Goal: Task Accomplishment & Management: Complete application form

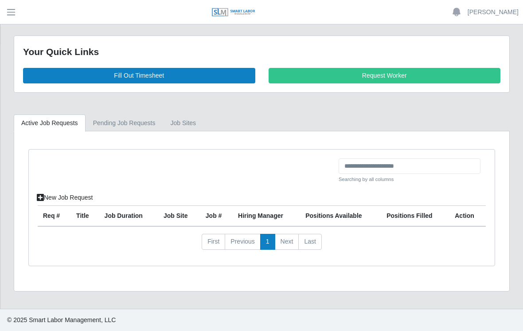
click at [158, 75] on link "Fill Out Timesheet" at bounding box center [139, 76] width 232 height 16
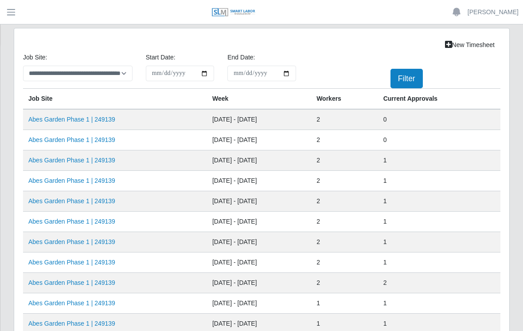
click at [90, 139] on link "Abes Garden Phase 1 | 249139" at bounding box center [71, 139] width 87 height 7
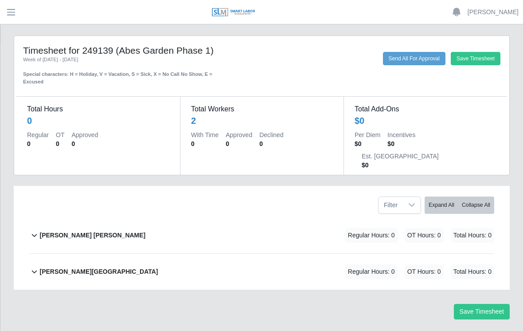
click at [242, 217] on div "David Rojas Ortiz Regular Hours: 0 OT Hours: 0 Total Hours: 0" at bounding box center [266, 235] width 455 height 36
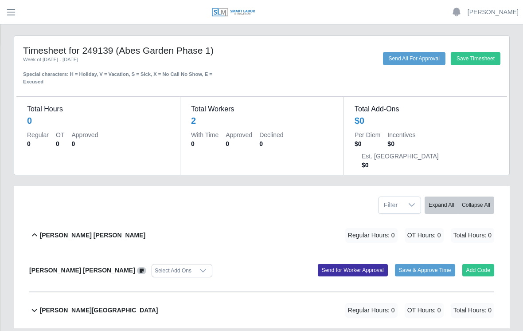
click at [482, 264] on button "Add Code" at bounding box center [478, 270] width 32 height 12
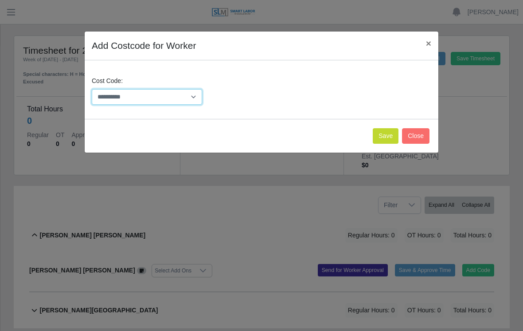
click at [195, 92] on select "**********" at bounding box center [147, 97] width 110 height 16
select select "**********"
click at [382, 133] on button "Save" at bounding box center [386, 136] width 26 height 16
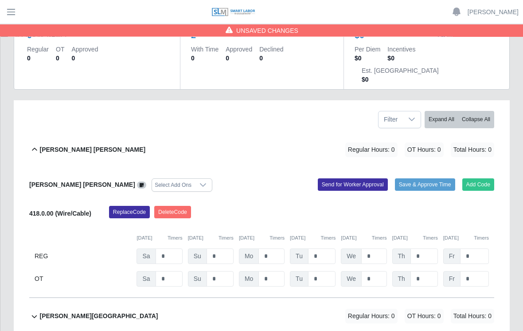
scroll to position [87, 0]
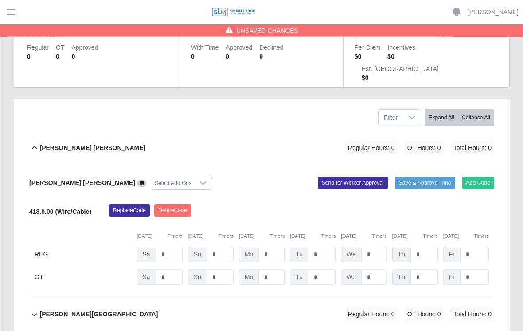
click at [484, 177] on button "Add Code" at bounding box center [478, 183] width 32 height 12
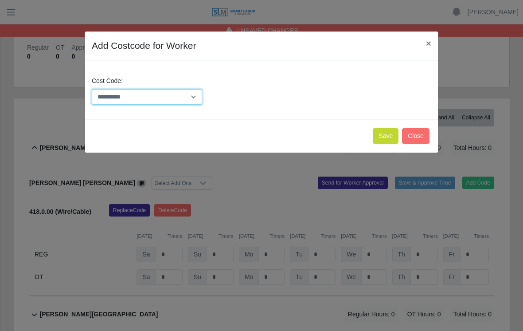
click at [199, 95] on select "**********" at bounding box center [147, 97] width 110 height 16
select select "**********"
click at [384, 132] on button "Save" at bounding box center [386, 136] width 26 height 16
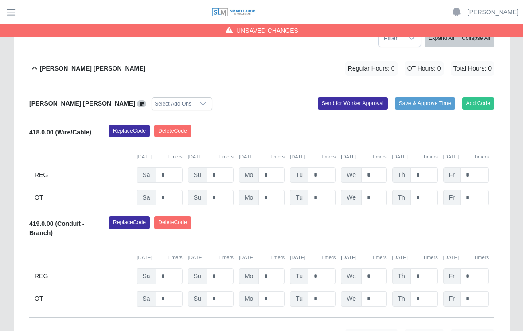
scroll to position [166, 0]
click at [477, 168] on input "*" at bounding box center [474, 176] width 29 height 16
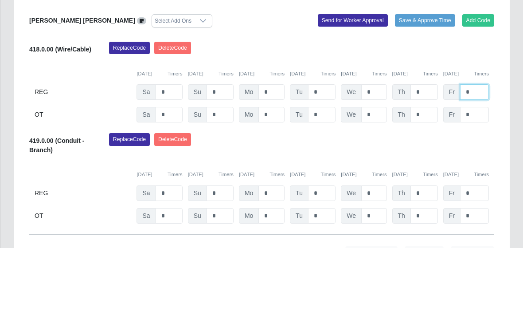
type input "*"
click at [428, 168] on input "*" at bounding box center [423, 176] width 27 height 16
click at [430, 168] on input "*" at bounding box center [423, 176] width 27 height 16
click at [428, 168] on input "*" at bounding box center [423, 176] width 27 height 16
type input "*"
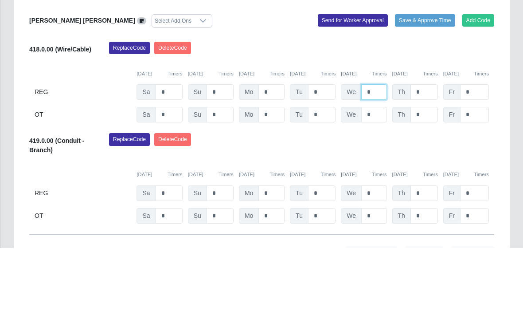
click at [377, 168] on input "*" at bounding box center [373, 176] width 25 height 16
type input "*"
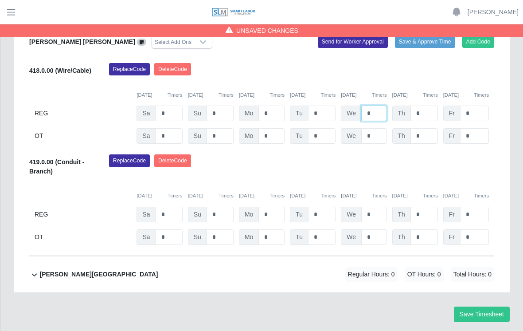
type input "*"
click at [323, 106] on input "*" at bounding box center [321, 114] width 27 height 16
type input "*"
click at [277, 106] on input "*" at bounding box center [271, 114] width 26 height 16
type input "*"
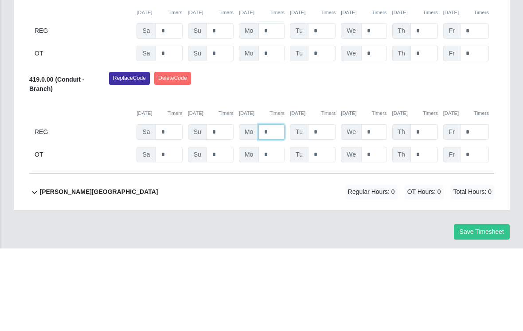
click at [275, 117] on input "*" at bounding box center [271, 114] width 26 height 16
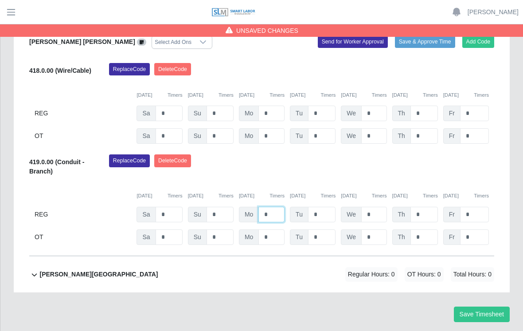
type input "*"
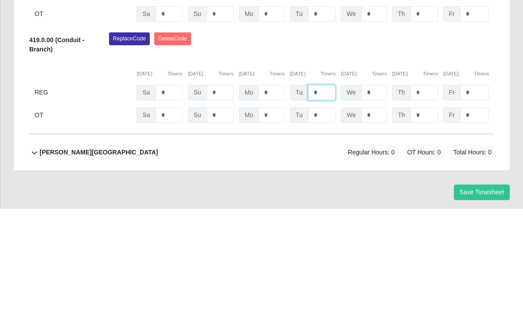
click at [328, 106] on input "*" at bounding box center [321, 114] width 27 height 16
type input "*"
click at [415, 154] on div "Replace Code Delete Code" at bounding box center [301, 167] width 399 height 27
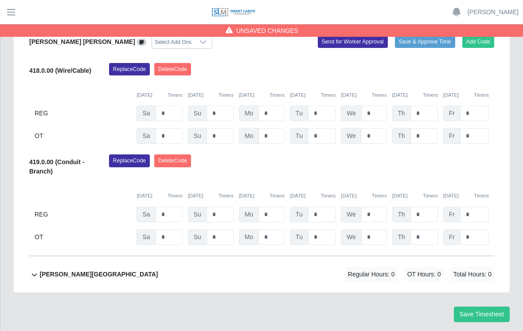
click at [483, 306] on button "Save Timesheet" at bounding box center [482, 314] width 56 height 16
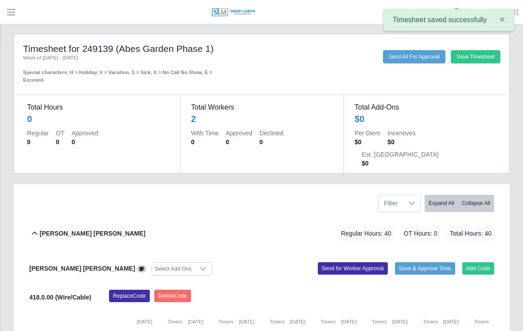
scroll to position [0, 0]
